Goal: Check status: Check status

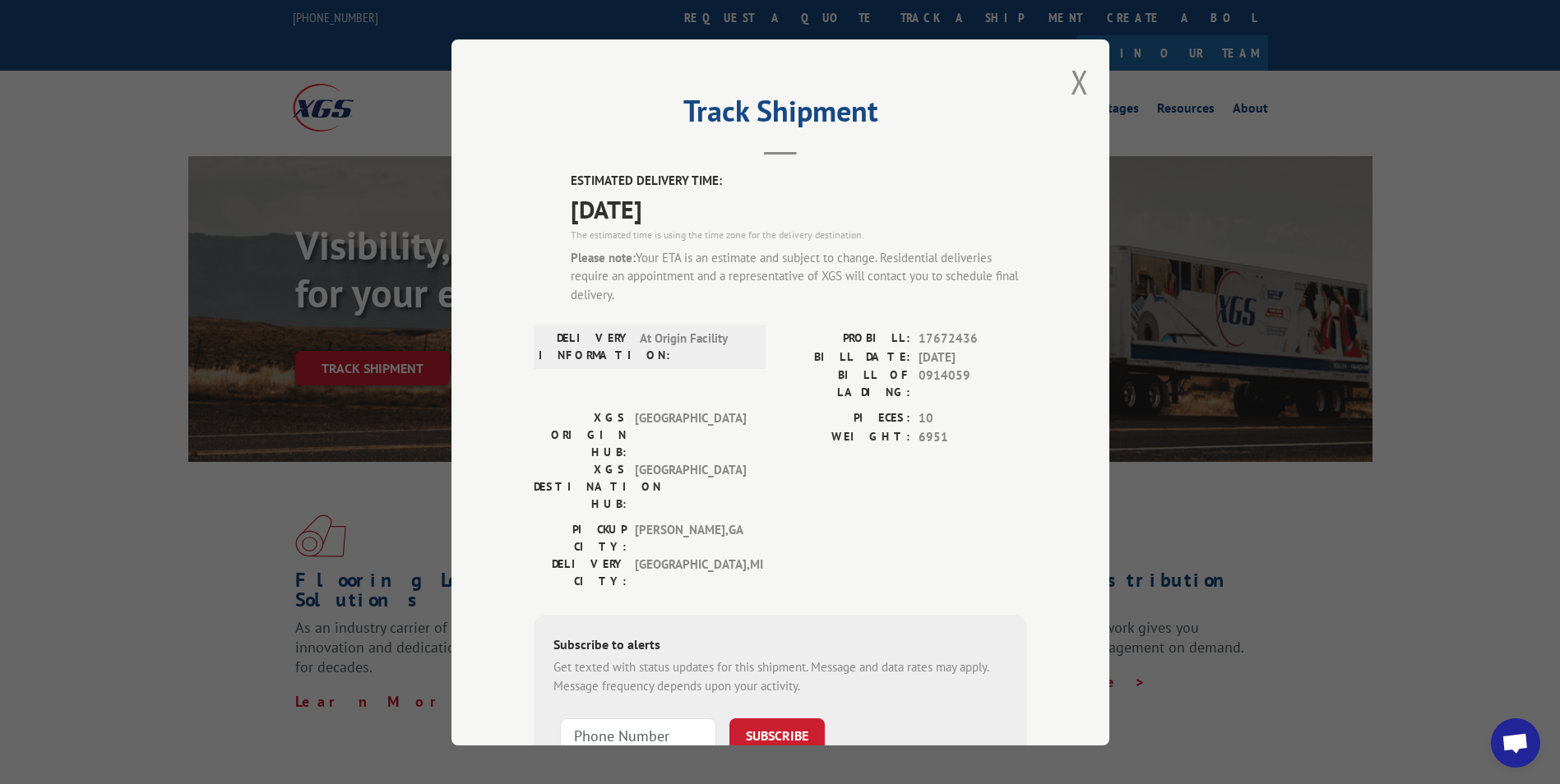
click at [948, 374] on span "0914059" at bounding box center [972, 384] width 108 height 35
copy span "0914059"
click at [1070, 84] on button "Close modal" at bounding box center [1079, 81] width 18 height 44
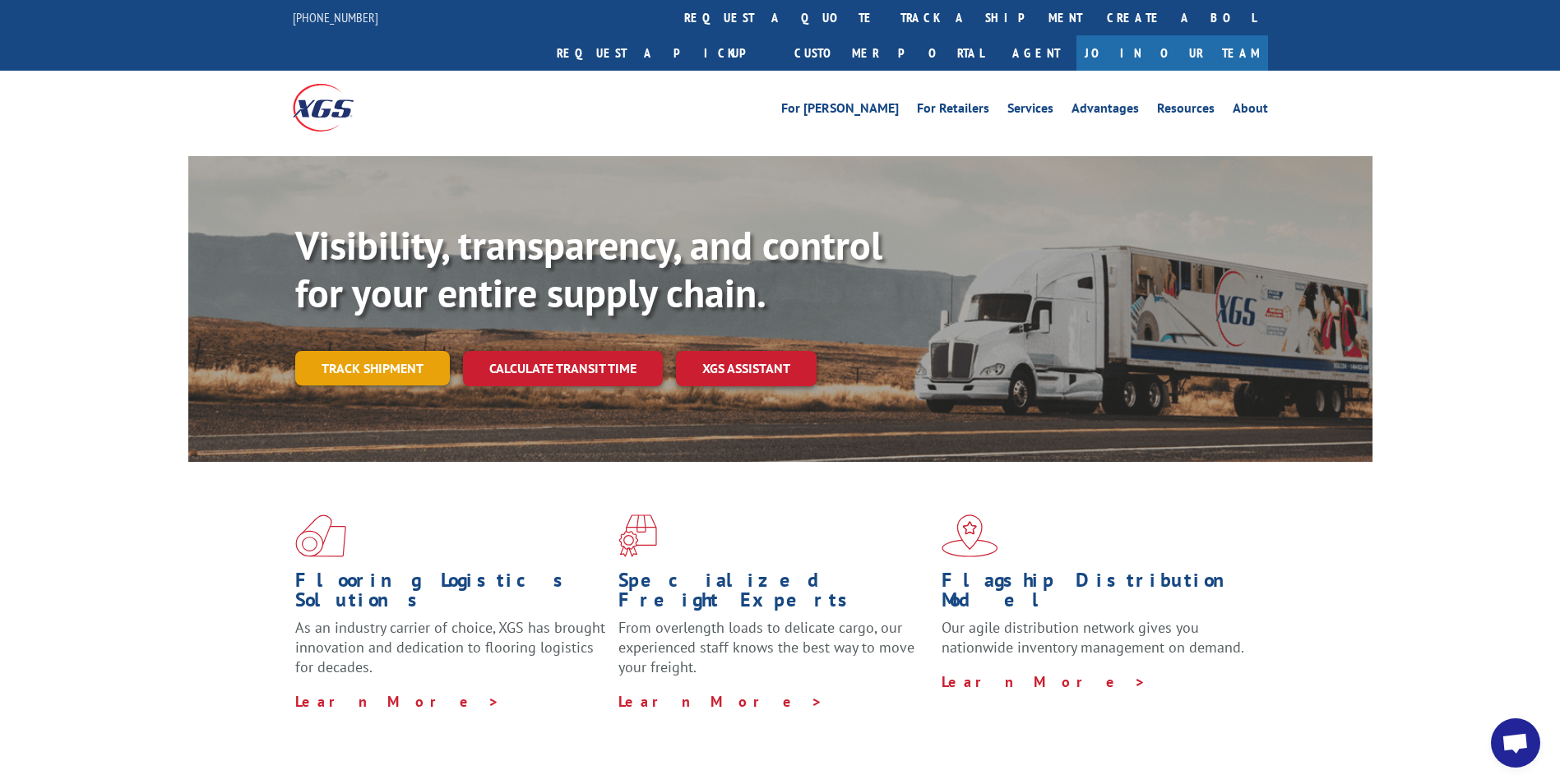
click at [402, 351] on link "Track shipment" at bounding box center [372, 368] width 155 height 35
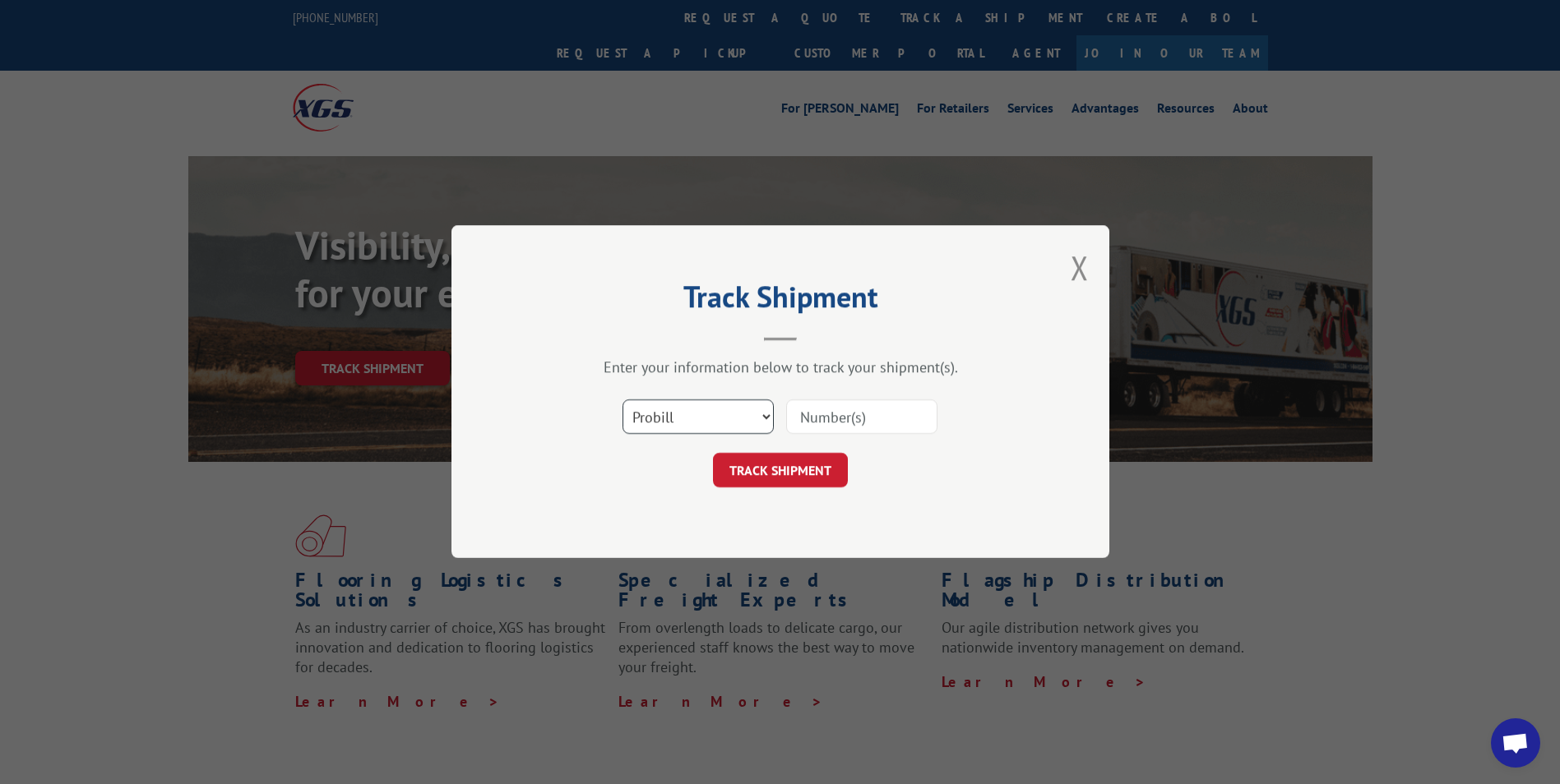
click at [706, 424] on select "Select category... Probill BOL PO" at bounding box center [698, 417] width 151 height 35
select select "bol"
click at [623, 400] on select "Select category... Probill BOL PO" at bounding box center [698, 417] width 151 height 35
click at [797, 422] on input at bounding box center [861, 417] width 151 height 35
paste input "0914059"
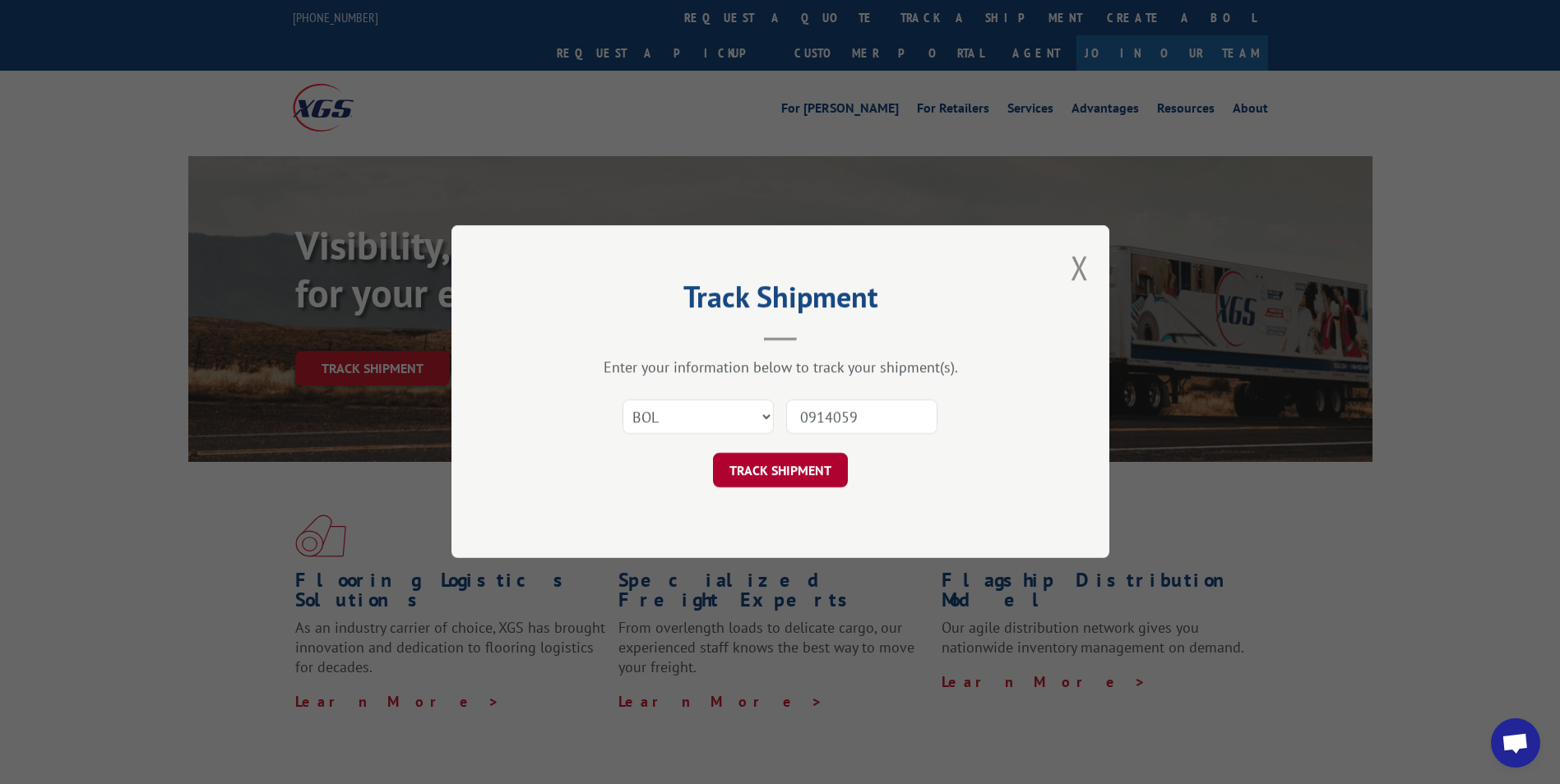
type input "0914059"
click at [780, 471] on button "TRACK SHIPMENT" at bounding box center [780, 471] width 135 height 35
